Goal: Task Accomplishment & Management: Complete application form

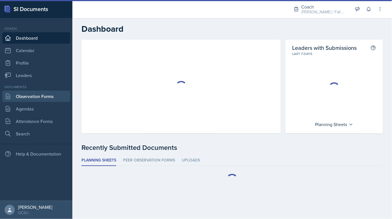
click at [30, 96] on link "Observation Forms" at bounding box center [36, 96] width 68 height 11
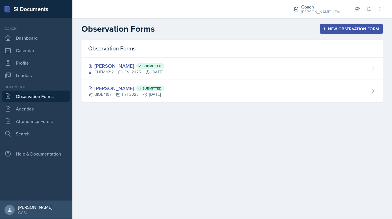
click at [340, 31] on div "New Observation Form" at bounding box center [351, 29] width 55 height 5
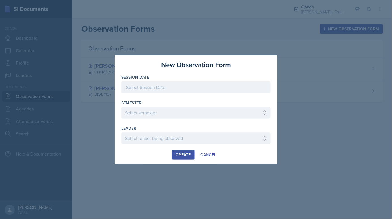
click at [150, 87] on div at bounding box center [195, 87] width 149 height 12
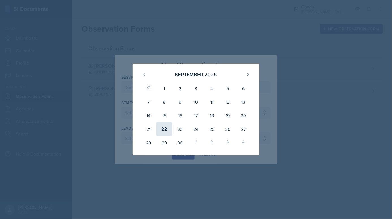
click at [169, 131] on div "22" at bounding box center [165, 129] width 16 height 14
type input "[DATE]"
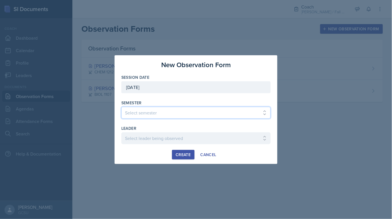
click at [163, 112] on select "Select semester All Spring 2020 Fall 2023 Spring 2019 Spring 2018 Fall 2017 Spr…" at bounding box center [195, 113] width 149 height 12
select select "986fdc3e-2246-4ffd-9cb8-78666de4ebed"
click at [121, 107] on select "Select semester All Spring 2020 Fall 2023 Spring 2019 Spring 2018 Fall 2017 Spr…" at bounding box center [195, 113] width 149 height 12
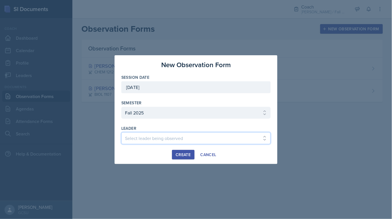
click at [156, 139] on select "Select leader being observed [PERSON_NAME] / MATH 1113 / [PERSON_NAME] [PERSON_…" at bounding box center [195, 138] width 149 height 12
select select "d7b17a61-652d-4450-9e5a-4ae50dd4a432"
click at [121, 132] on select "Select leader being observed [PERSON_NAME] / MATH 1113 / [PERSON_NAME] [PERSON_…" at bounding box center [195, 138] width 149 height 12
click at [180, 155] on div "Create" at bounding box center [183, 154] width 15 height 5
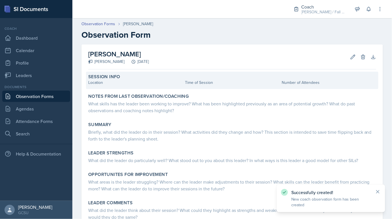
click at [112, 84] on div "Location" at bounding box center [135, 83] width 95 height 6
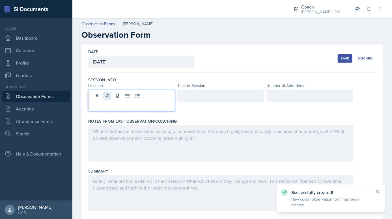
click at [109, 98] on div at bounding box center [131, 101] width 87 height 22
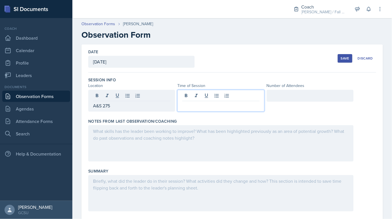
click at [227, 95] on div at bounding box center [221, 101] width 87 height 22
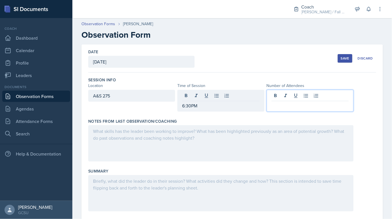
click at [149, 136] on div at bounding box center [221, 143] width 266 height 36
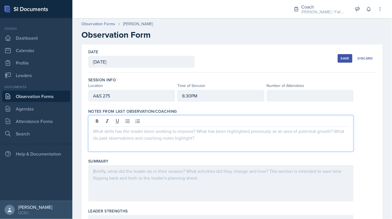
click at [345, 62] on div "Save Discard" at bounding box center [357, 58] width 39 height 13
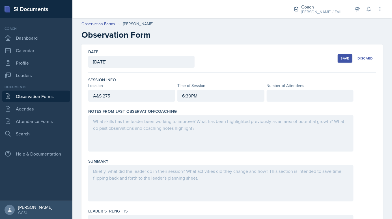
click at [345, 61] on button "Save" at bounding box center [345, 58] width 15 height 8
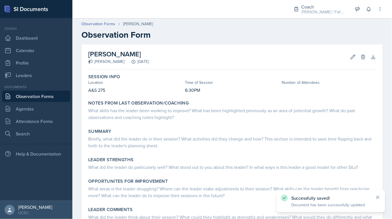
click at [37, 91] on link "Observation Forms" at bounding box center [36, 96] width 68 height 11
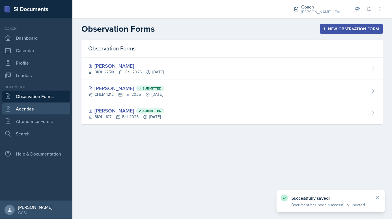
click at [37, 110] on link "Agendas" at bounding box center [36, 108] width 68 height 11
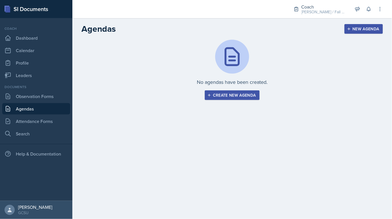
click at [50, 69] on div "Coach Dashboard Calendar Profile Leaders" at bounding box center [36, 53] width 68 height 55
click at [49, 81] on nav "Coach Dashboard Calendar Profile Leaders Documents Observation Forms [GEOGRAPHI…" at bounding box center [36, 109] width 72 height 183
click at [49, 77] on link "Leaders" at bounding box center [36, 75] width 68 height 11
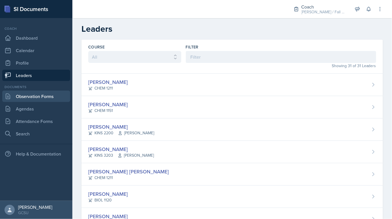
click at [39, 91] on link "Observation Forms" at bounding box center [36, 96] width 68 height 11
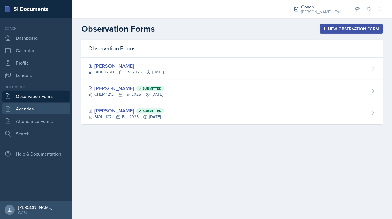
click at [39, 109] on link "Agendas" at bounding box center [36, 108] width 68 height 11
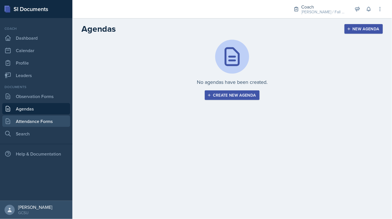
click at [44, 119] on link "Attendance Forms" at bounding box center [36, 121] width 68 height 11
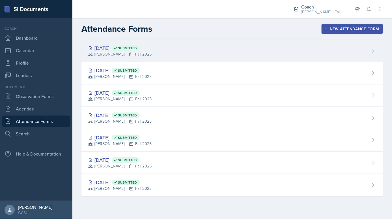
click at [150, 61] on div "[DATE] Submitted [PERSON_NAME] Fall 2025" at bounding box center [233, 51] width 302 height 22
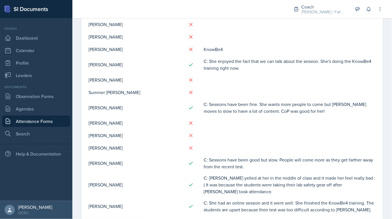
scroll to position [323, 0]
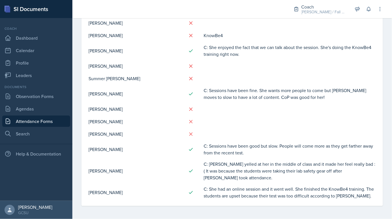
click at [58, 119] on link "Attendance Forms" at bounding box center [36, 121] width 68 height 11
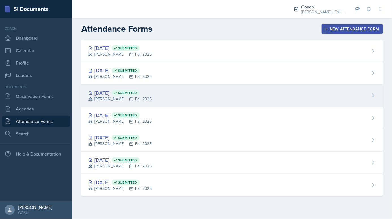
click at [117, 86] on div "[DATE] Submitted [PERSON_NAME] Fall 2025" at bounding box center [233, 95] width 302 height 22
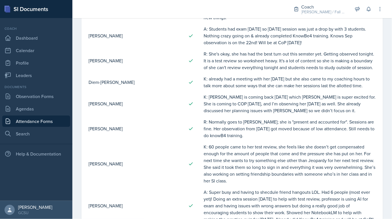
scroll to position [342, 0]
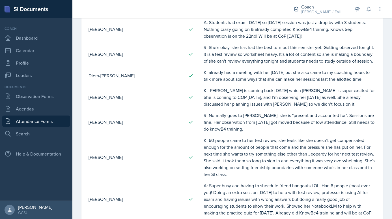
drag, startPoint x: 204, startPoint y: 140, endPoint x: 246, endPoint y: 175, distance: 54.9
click at [246, 175] on td "K: 60 people came to her test review, she feels like she doesn’t get compensate…" at bounding box center [290, 156] width 173 height 45
copy td "K: 60 people came to her test review, she feels like she doesn’t get compensate…"
click at [36, 93] on link "Observation Forms" at bounding box center [36, 96] width 68 height 11
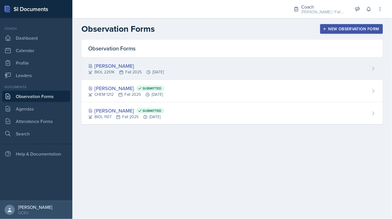
click at [119, 67] on div "[PERSON_NAME]" at bounding box center [126, 66] width 76 height 8
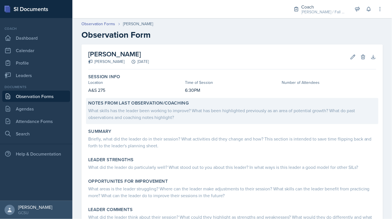
click at [144, 105] on label "Notes From Last Observation/Coaching" at bounding box center [138, 103] width 101 height 6
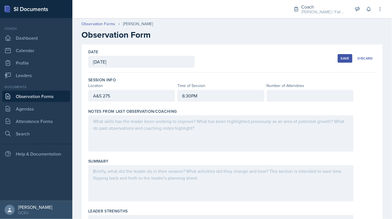
click at [143, 121] on div at bounding box center [221, 133] width 266 height 36
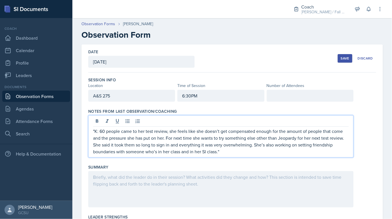
click at [126, 186] on div at bounding box center [221, 189] width 266 height 36
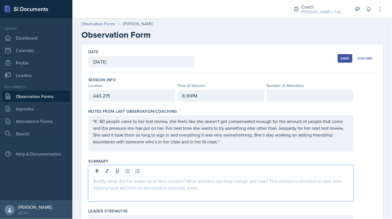
click at [344, 58] on div "Save" at bounding box center [345, 58] width 8 height 5
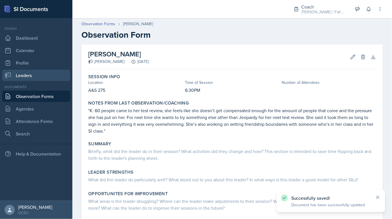
click at [21, 73] on link "Leaders" at bounding box center [36, 75] width 68 height 11
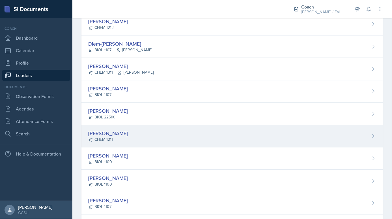
scroll to position [353, 0]
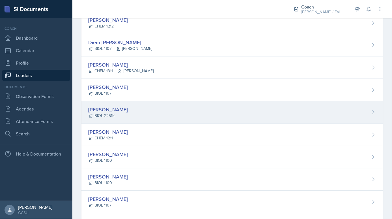
click at [146, 111] on div "[PERSON_NAME] BIOL 2251K" at bounding box center [233, 112] width 302 height 22
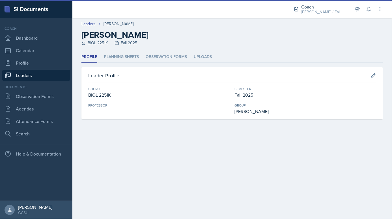
click at [119, 64] on div "Profile Planning Sheets Observation Forms Uploads Profile Planning Sheets Obser…" at bounding box center [233, 86] width 302 height 68
click at [120, 56] on li "Planning Sheets" at bounding box center [121, 57] width 35 height 11
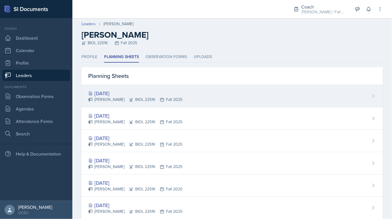
click at [113, 88] on div "[DATE] [PERSON_NAME] BIOL 2251K Fall 2025" at bounding box center [233, 96] width 302 height 22
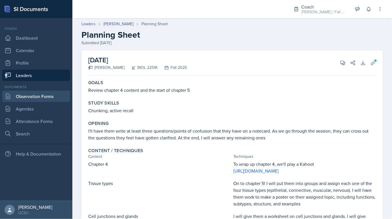
click at [35, 94] on link "Observation Forms" at bounding box center [36, 96] width 68 height 11
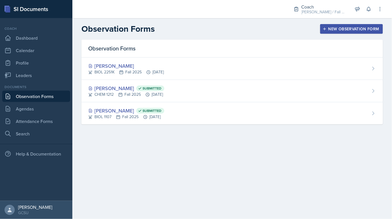
click at [35, 94] on link "Observation Forms" at bounding box center [36, 96] width 68 height 11
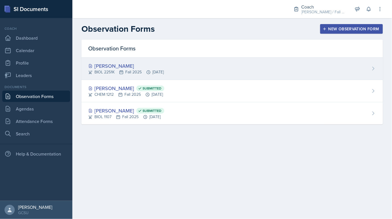
click at [134, 58] on div "[PERSON_NAME] BIOL 2251K Fall 2025 [DATE]" at bounding box center [233, 68] width 302 height 22
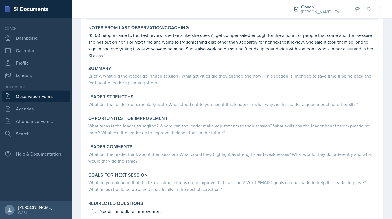
scroll to position [92, 0]
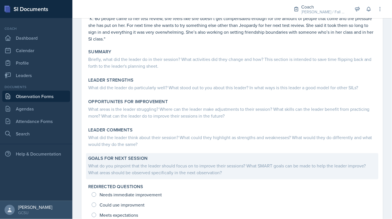
click at [174, 157] on div "Goals for Next Session" at bounding box center [232, 158] width 288 height 6
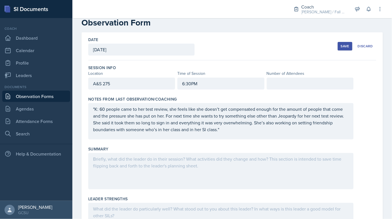
scroll to position [0, 0]
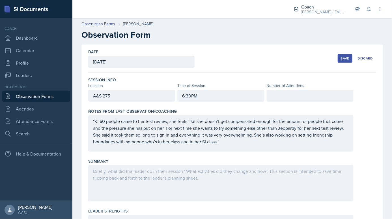
click at [343, 52] on div "Save Discard" at bounding box center [357, 58] width 39 height 13
click at [345, 59] on div "Save" at bounding box center [345, 58] width 8 height 5
